Goal: Transaction & Acquisition: Purchase product/service

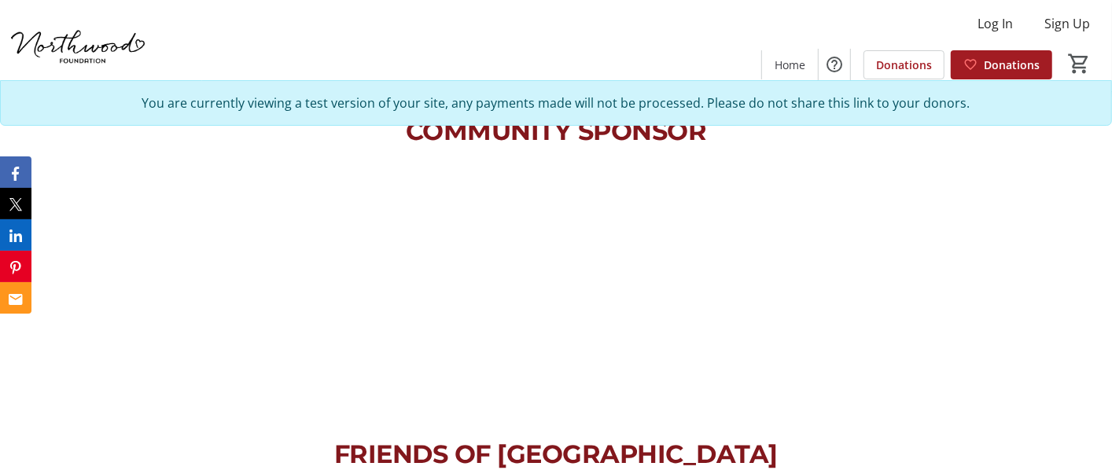
scroll to position [1049, 0]
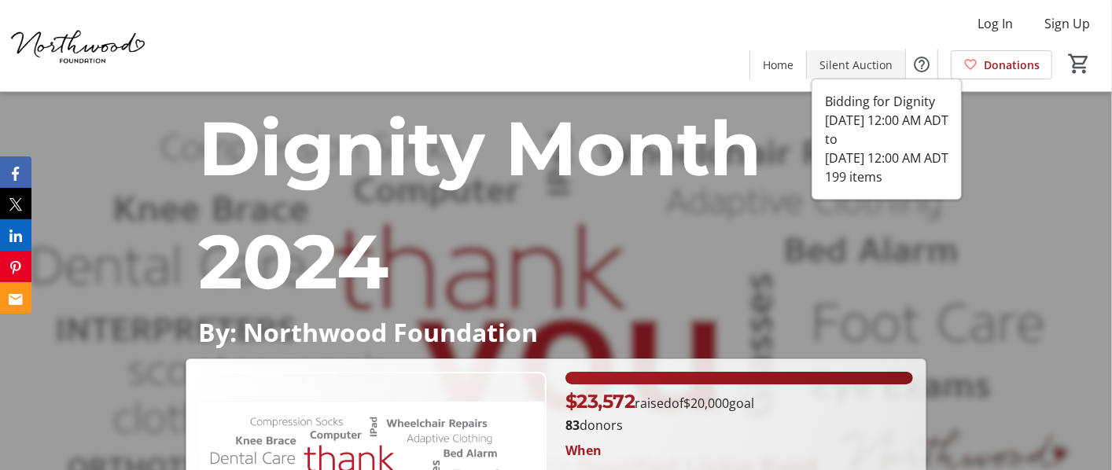
click at [846, 60] on span "Silent Auction" at bounding box center [856, 65] width 73 height 17
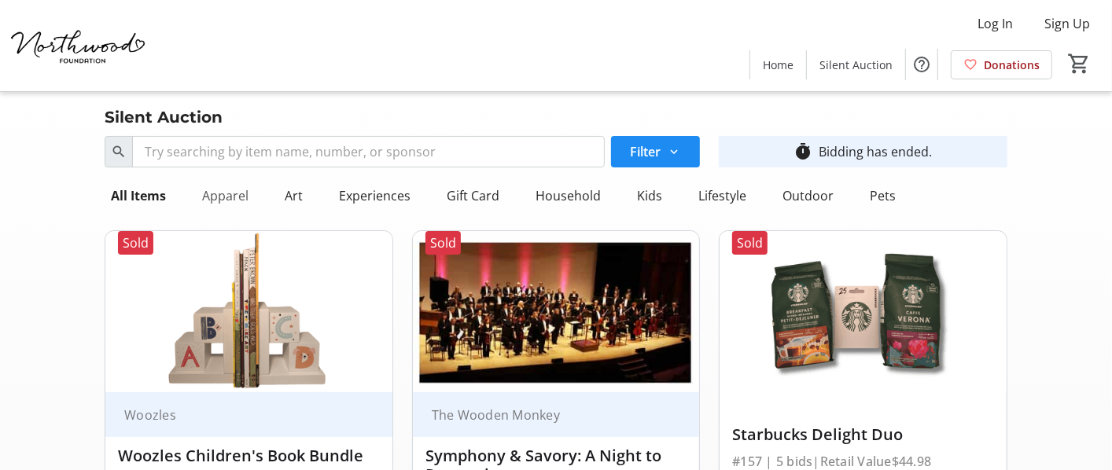
click at [205, 196] on div "Apparel" at bounding box center [225, 195] width 59 height 31
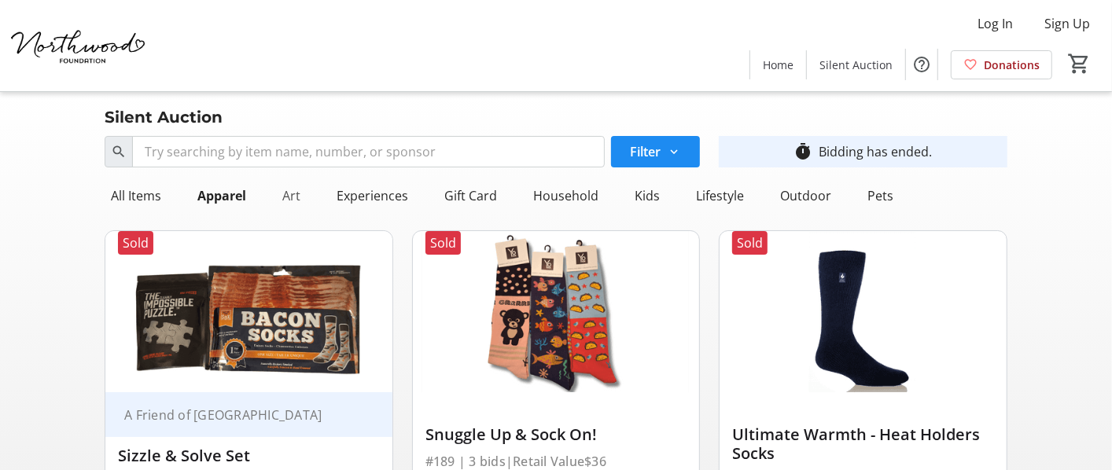
click at [289, 201] on div "Art" at bounding box center [291, 195] width 31 height 31
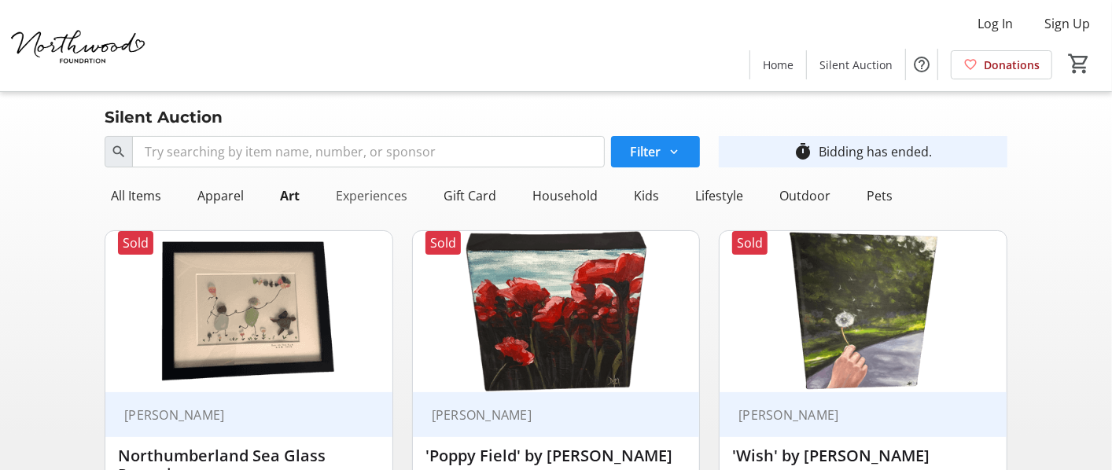
click at [391, 200] on div "Experiences" at bounding box center [372, 195] width 84 height 31
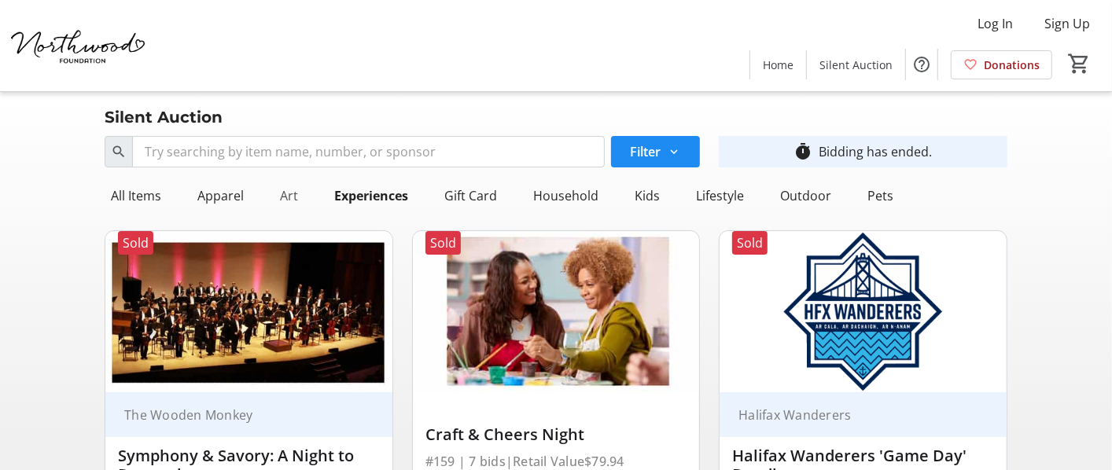
click at [293, 197] on div "Art" at bounding box center [289, 195] width 31 height 31
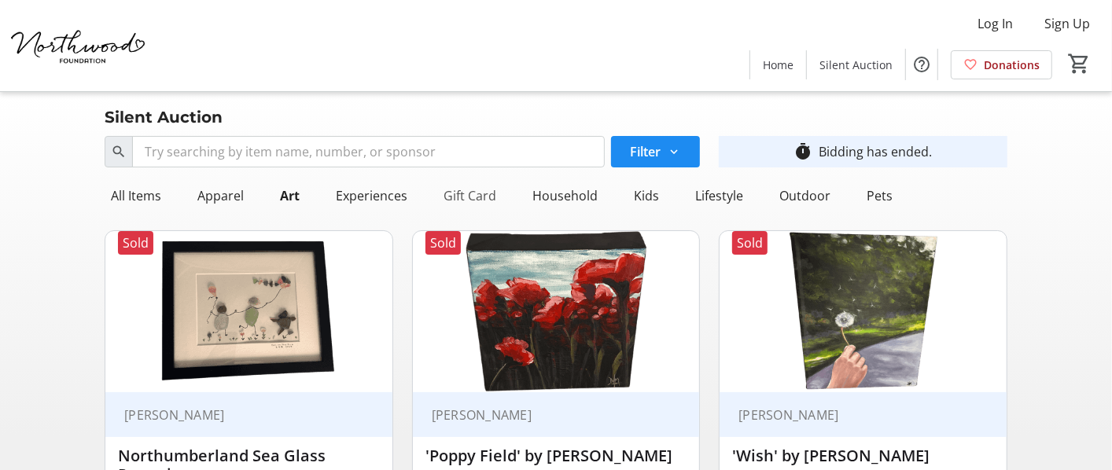
click at [462, 195] on div "Gift Card" at bounding box center [469, 195] width 65 height 31
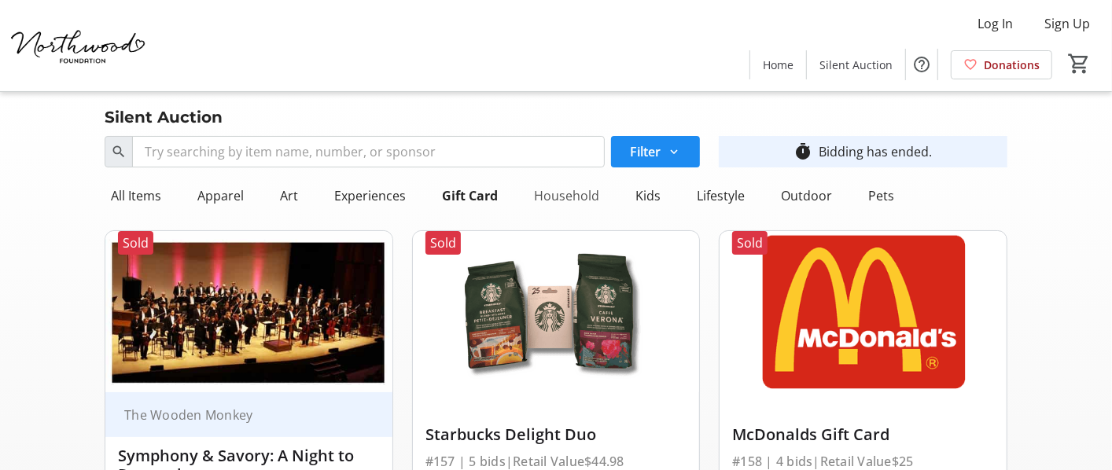
click at [566, 194] on div "Household" at bounding box center [567, 195] width 78 height 31
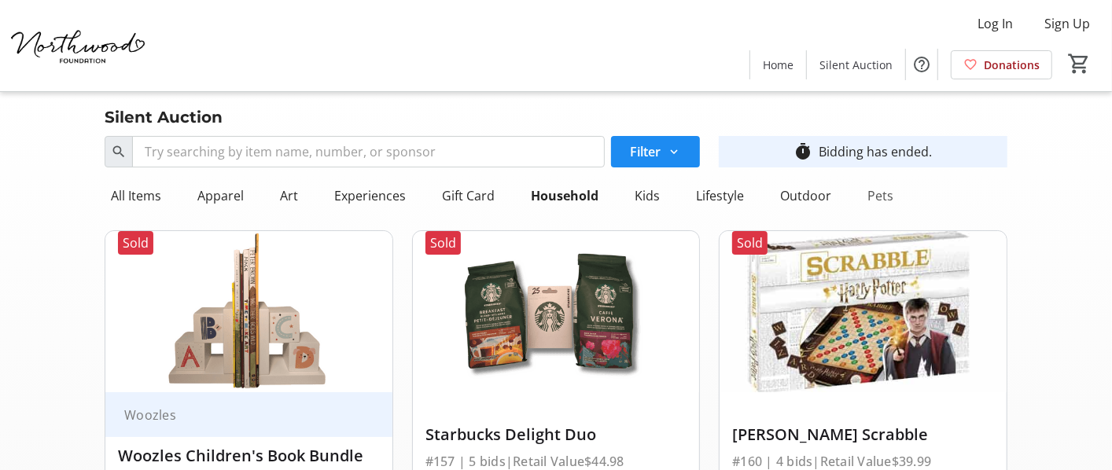
click at [883, 198] on div "Pets" at bounding box center [880, 195] width 39 height 31
